Goal: Share content

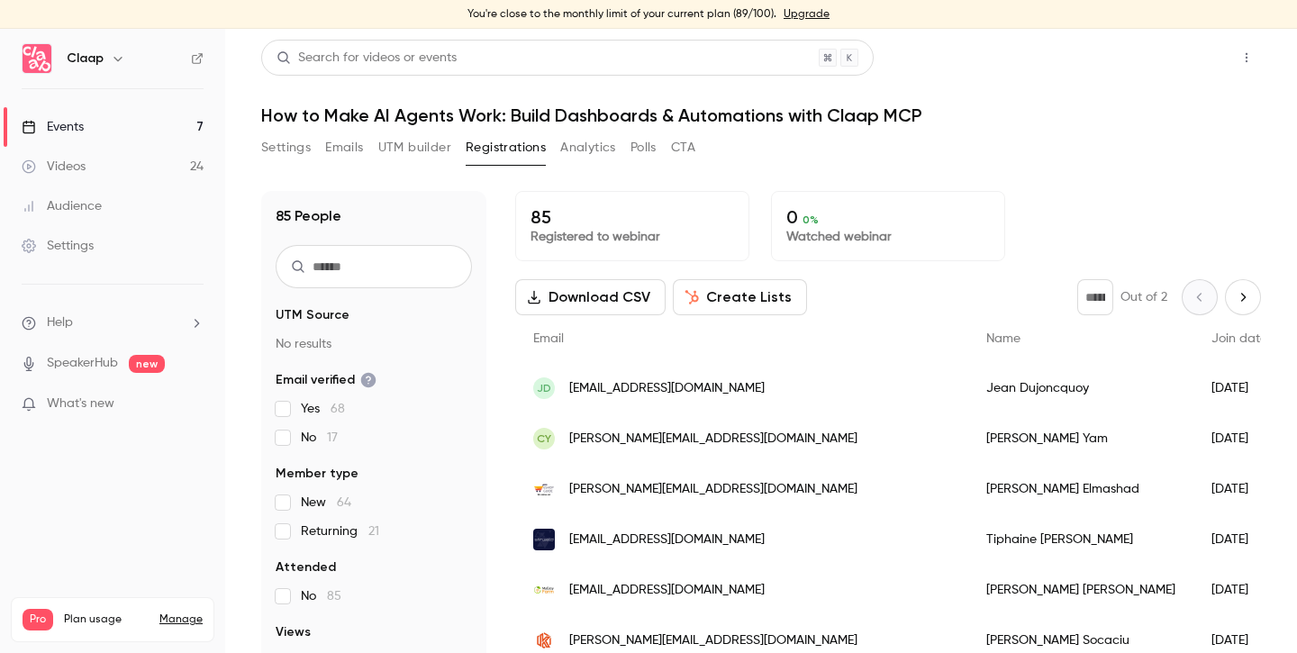
click at [1166, 68] on button "Share" at bounding box center [1182, 58] width 71 height 36
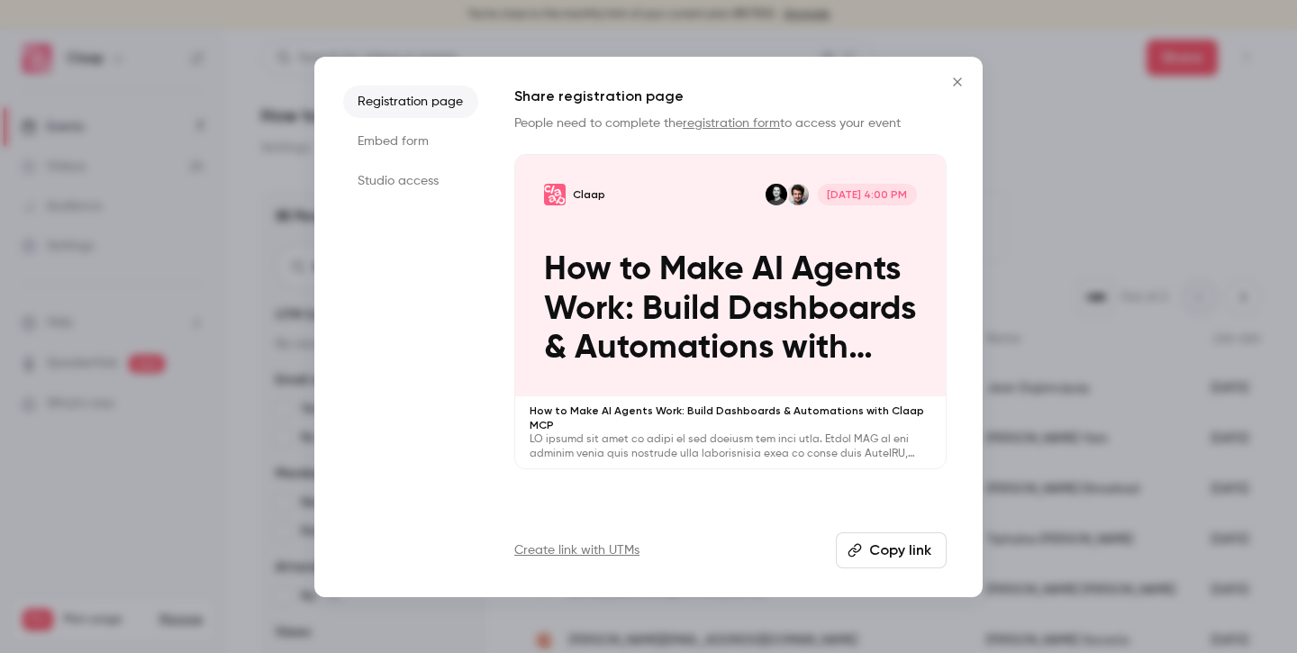
click at [911, 545] on button "Copy link" at bounding box center [891, 550] width 111 height 36
click at [965, 90] on button "Close" at bounding box center [958, 82] width 36 height 36
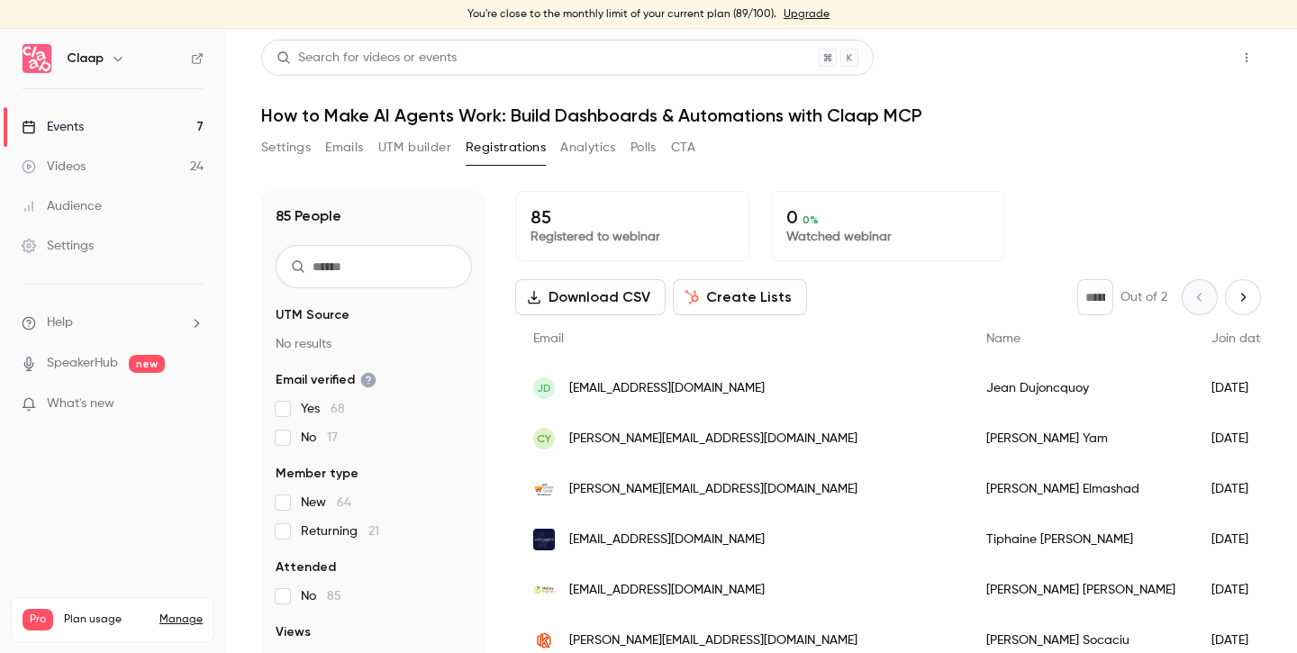
click at [1179, 53] on button "Share" at bounding box center [1182, 58] width 71 height 36
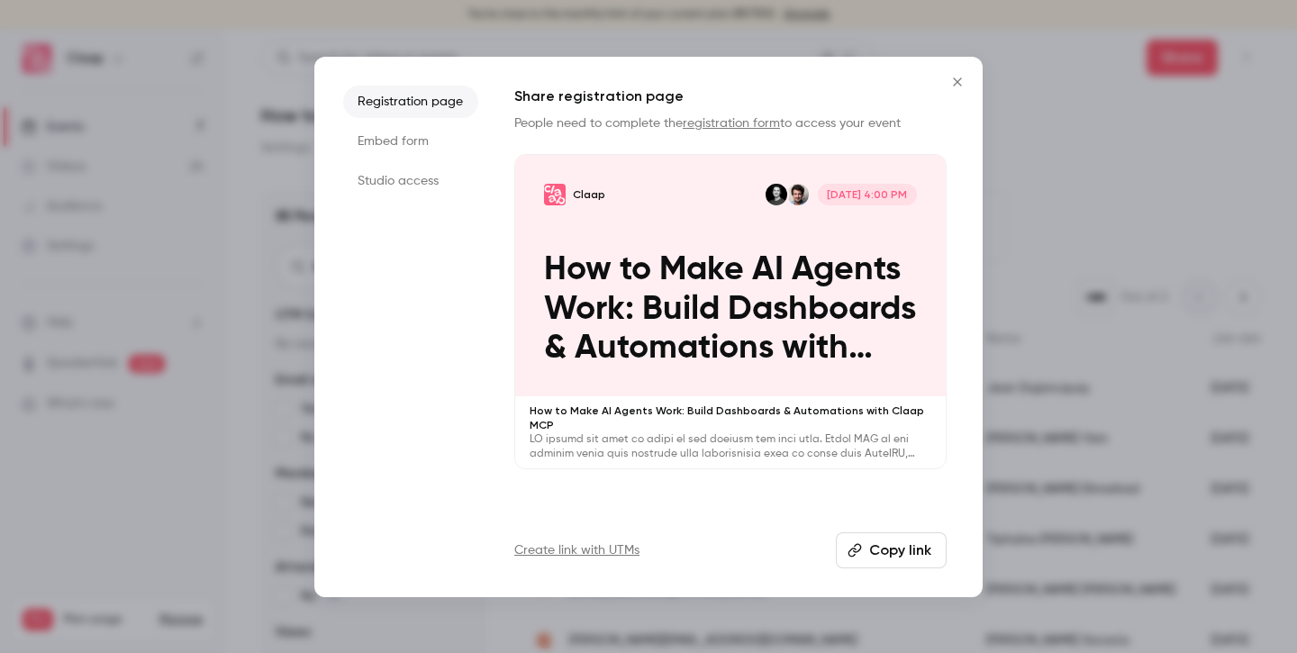
click at [892, 552] on button "Copy link" at bounding box center [891, 550] width 111 height 36
click at [961, 82] on icon "Close" at bounding box center [958, 82] width 22 height 14
